Goal: Information Seeking & Learning: Find specific fact

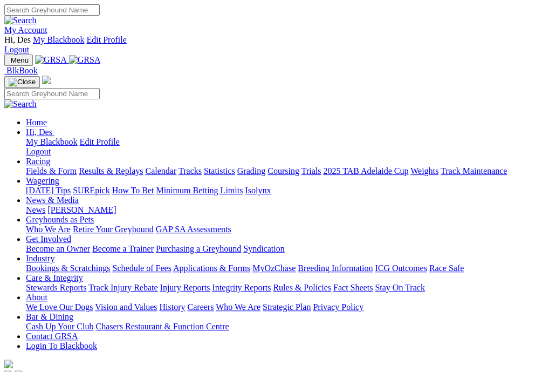
click at [9, 63] on img "Toggle navigation" at bounding box center [9, 63] width 0 height 0
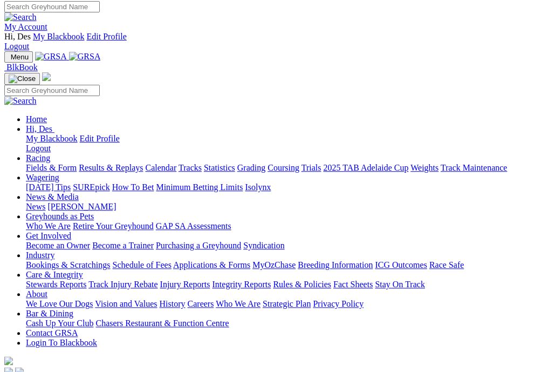
click at [137, 51] on div "Menu BlkBook Home Hi, Des My Blackbook Edit Profile Logout" at bounding box center [267, 214] width 527 height 327
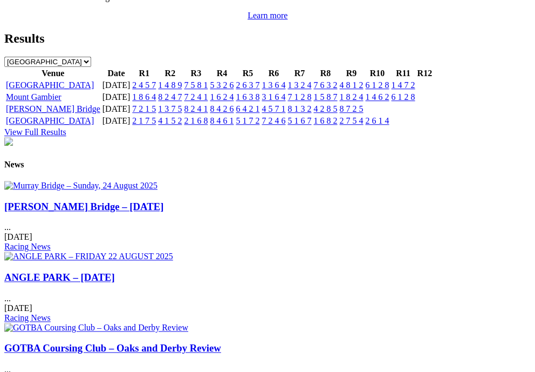
scroll to position [1245, 0]
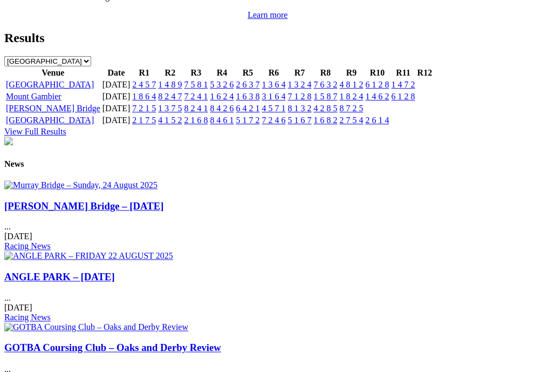
click at [415, 89] on link "1 4 7 2" at bounding box center [403, 84] width 24 height 9
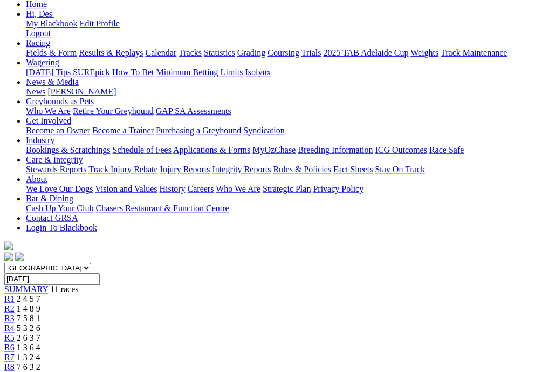
scroll to position [137, 0]
